Goal: Navigation & Orientation: Find specific page/section

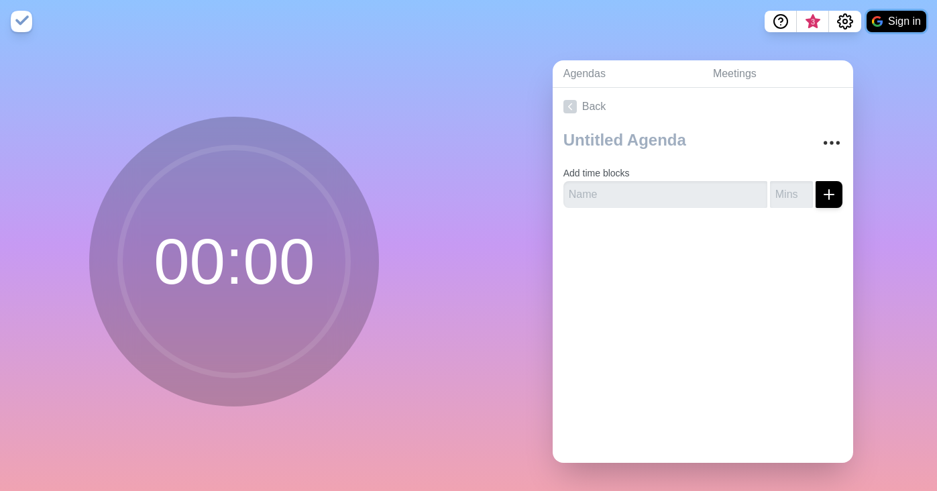
click at [895, 21] on button "Sign in" at bounding box center [896, 21] width 60 height 21
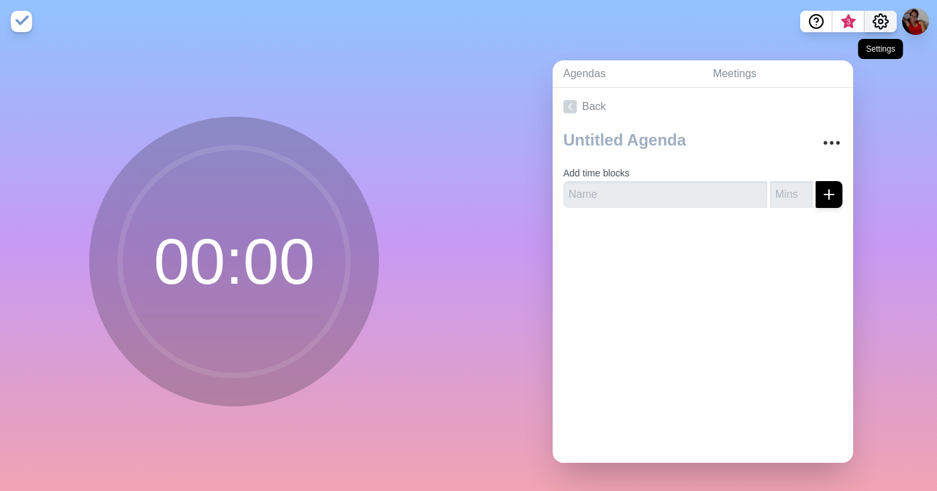
click at [886, 24] on icon "Settings" at bounding box center [880, 21] width 16 height 16
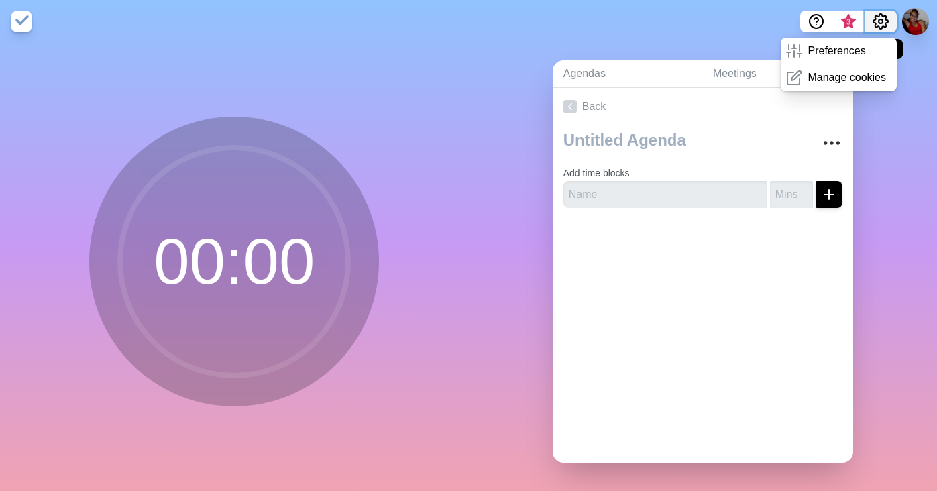
click at [886, 24] on icon "Settings" at bounding box center [880, 21] width 16 height 16
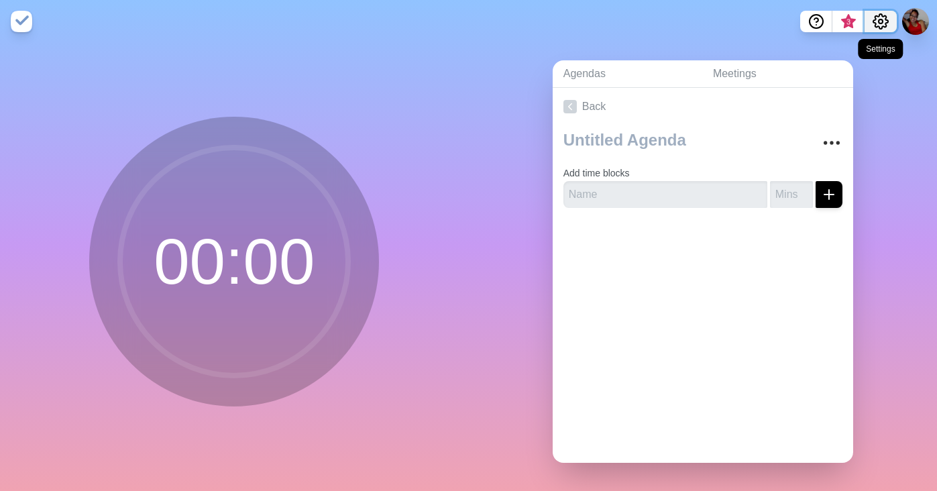
click at [886, 24] on icon "Settings" at bounding box center [880, 21] width 16 height 16
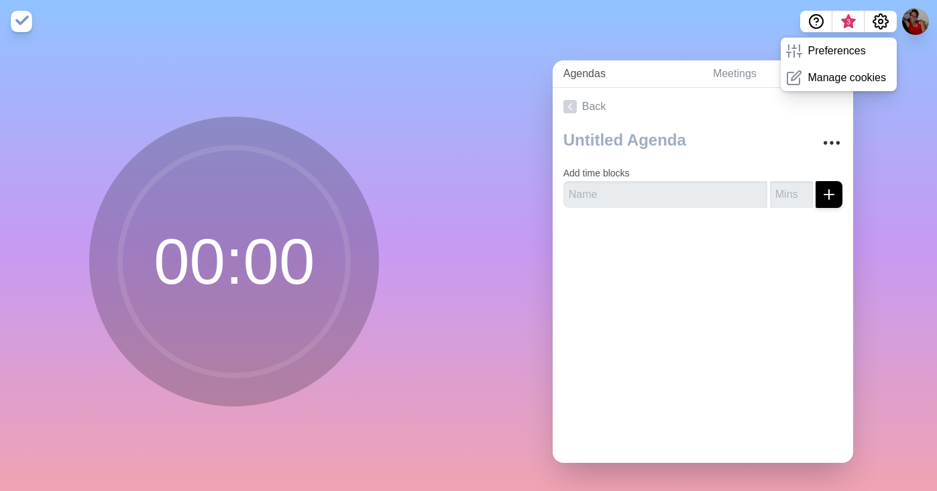
click at [582, 75] on link "Agendas" at bounding box center [628, 73] width 150 height 27
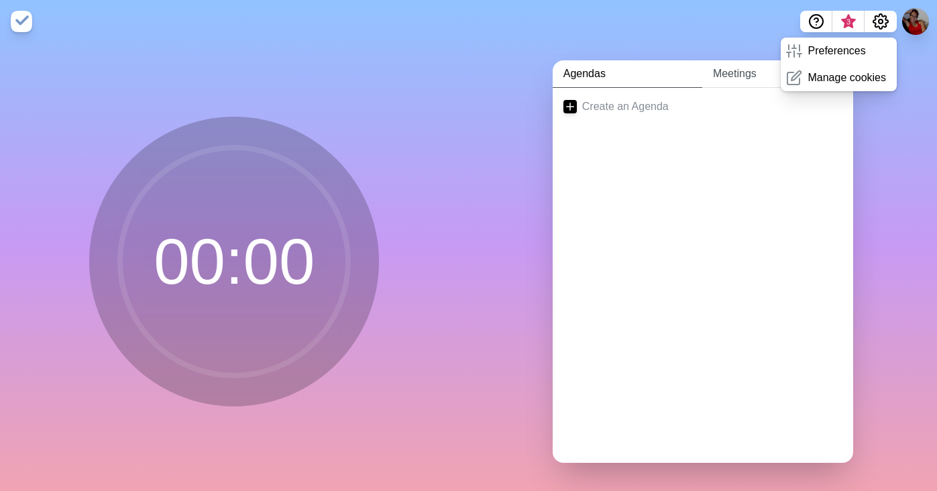
click at [736, 74] on link "Meetings" at bounding box center [777, 73] width 151 height 27
click at [918, 27] on button at bounding box center [915, 21] width 28 height 28
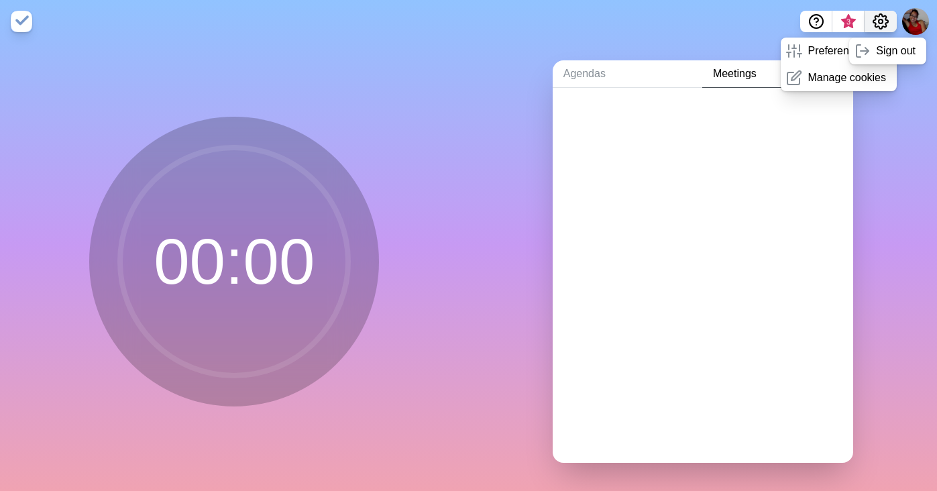
click at [881, 22] on circle "Settings" at bounding box center [880, 21] width 4 height 4
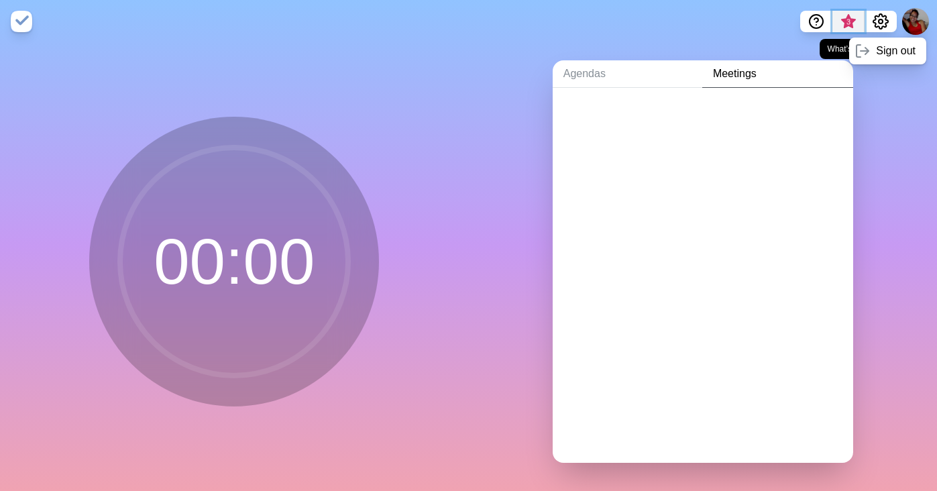
click at [844, 19] on span "3" at bounding box center [848, 22] width 11 height 11
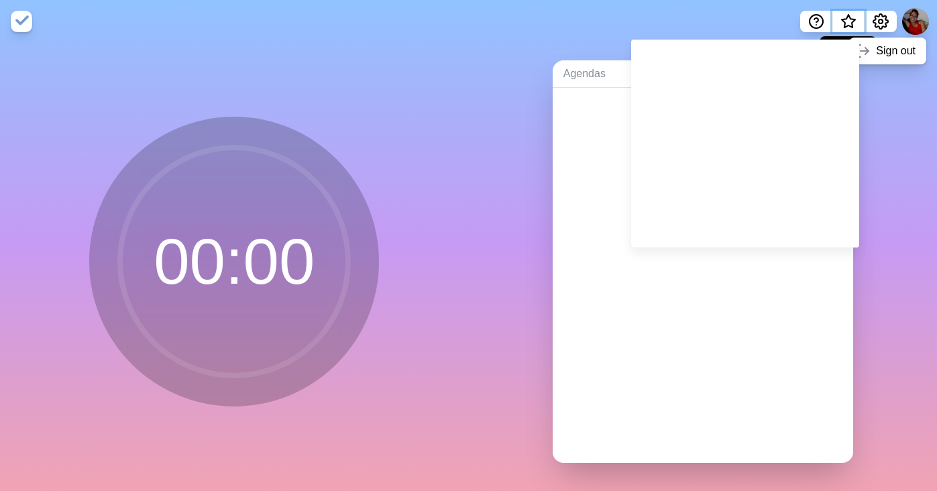
scroll to position [7, 0]
click at [877, 15] on icon "Settings" at bounding box center [880, 21] width 16 height 16
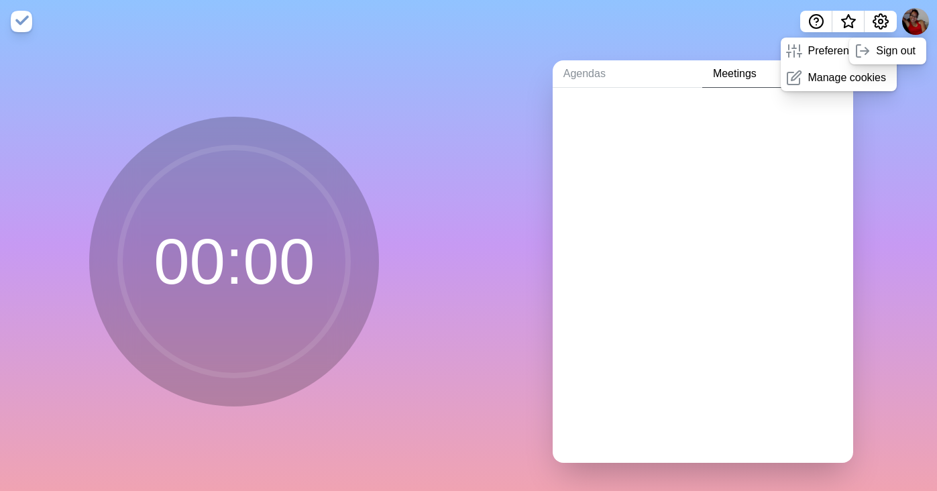
click at [570, 103] on div at bounding box center [703, 115] width 300 height 54
drag, startPoint x: 691, startPoint y: 112, endPoint x: 699, endPoint y: 94, distance: 19.8
click at [691, 112] on div at bounding box center [703, 115] width 300 height 54
